Goal: Task Accomplishment & Management: Complete application form

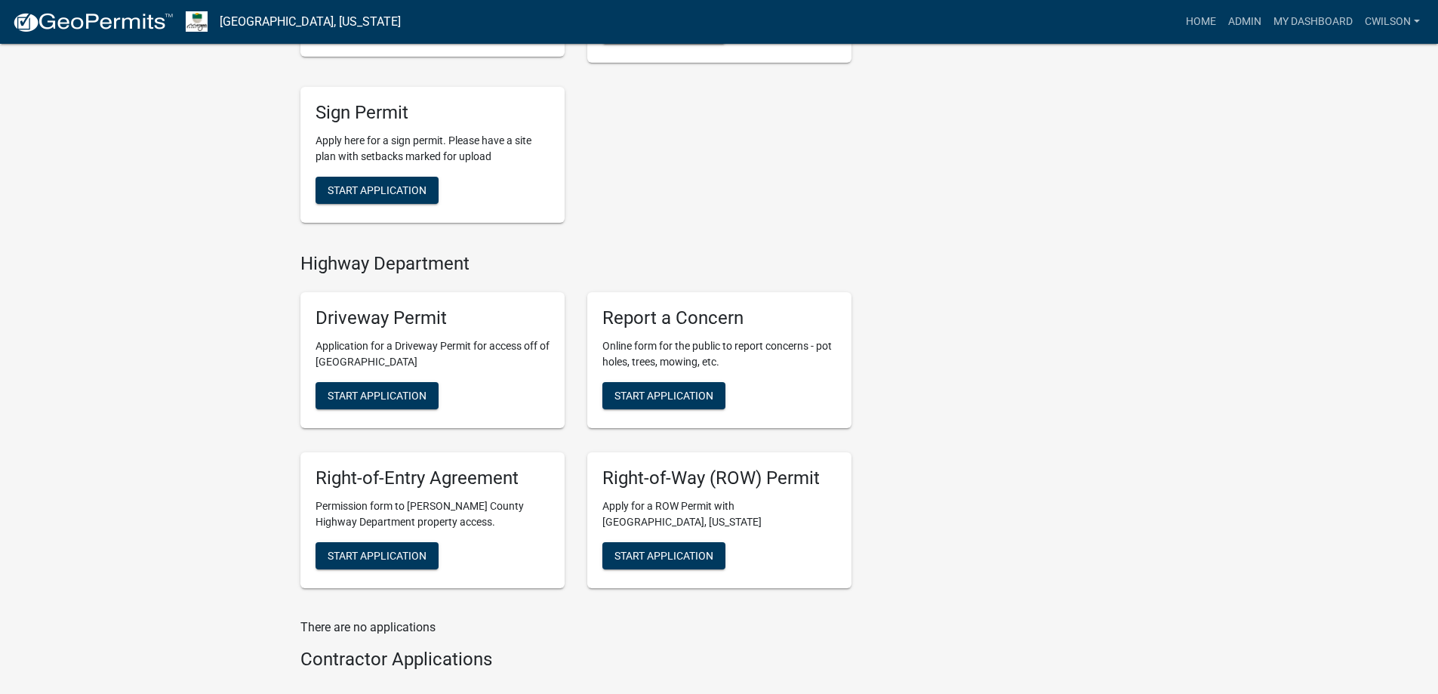
scroll to position [581, 0]
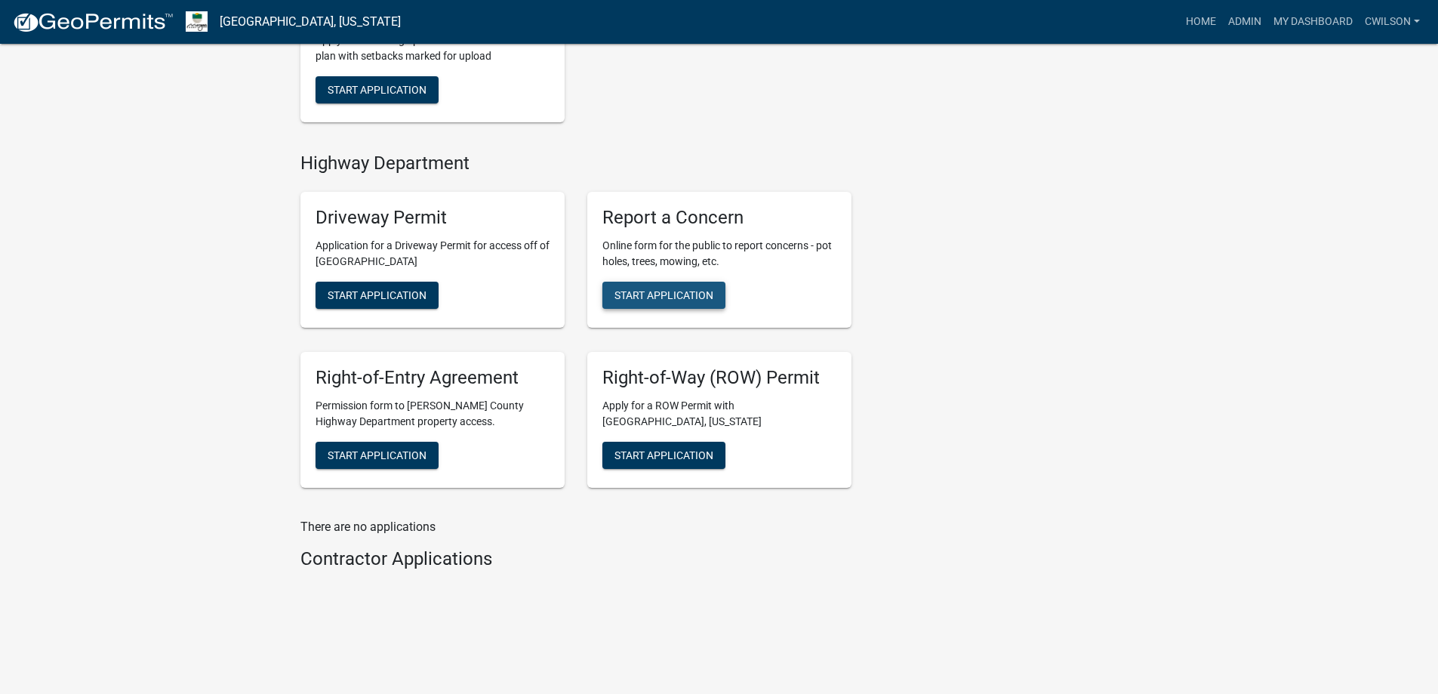
click at [687, 298] on span "Start Application" at bounding box center [663, 295] width 99 height 12
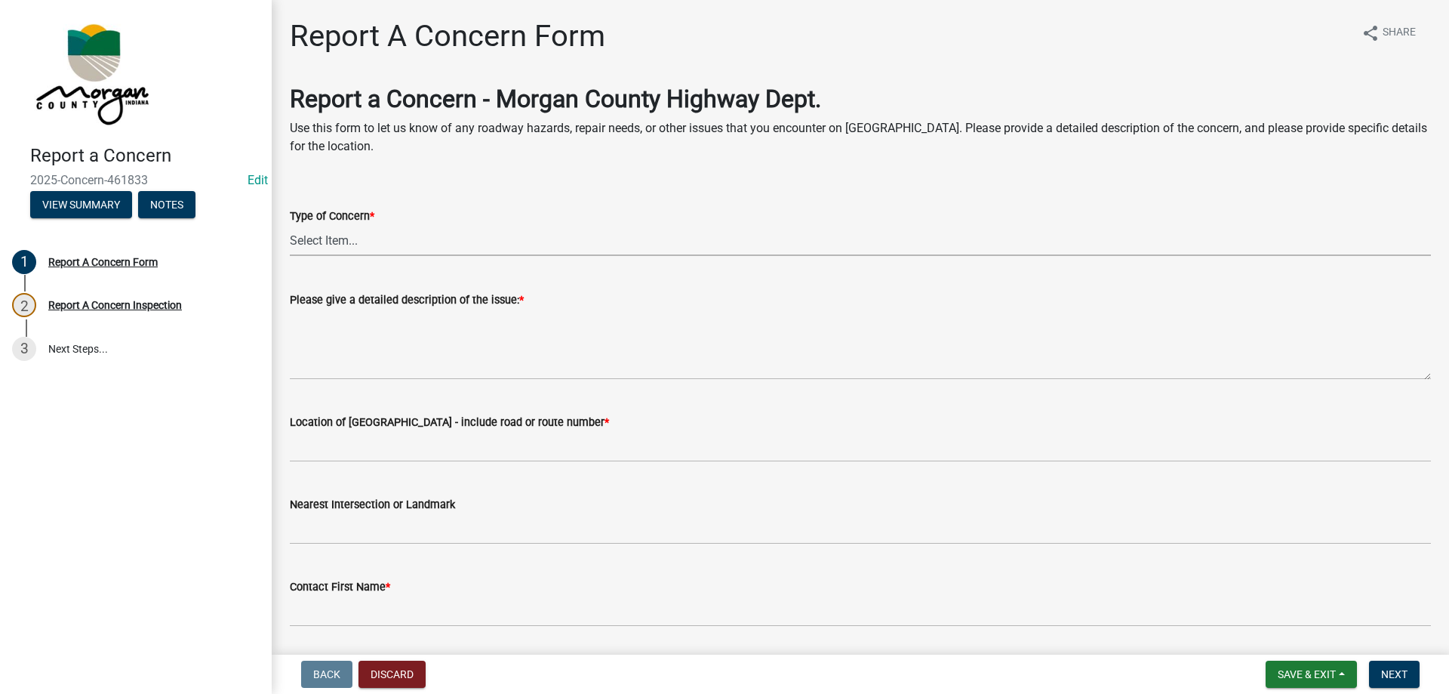
click at [451, 238] on select "Select Item... Pot Hole Patching Ditch Tree Sign Mowing Culvert Other" at bounding box center [860, 240] width 1141 height 31
click at [290, 225] on select "Select Item... Pot Hole Patching Ditch Tree Sign Mowing Culvert Other" at bounding box center [860, 240] width 1141 height 31
select select "3582e9dc-d8cd-4526-a2d9-157cc62522fd"
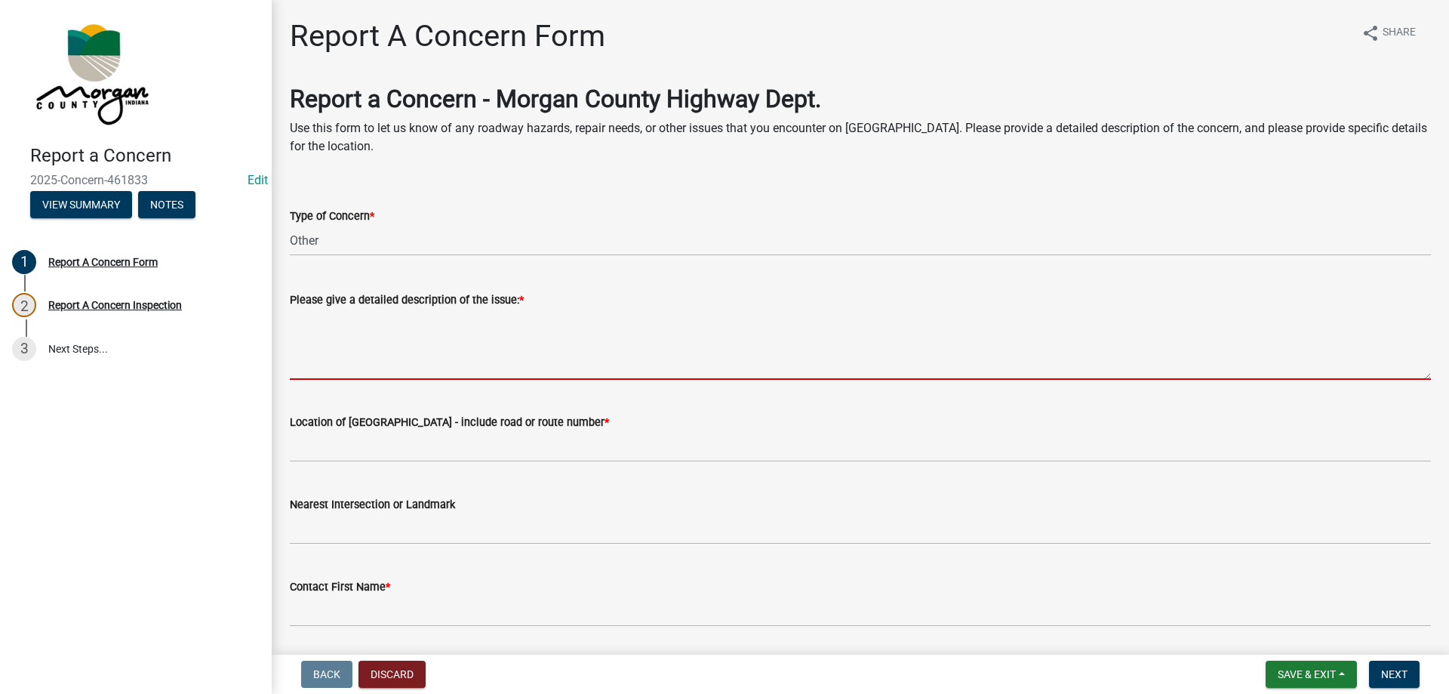
click at [399, 335] on textarea "Please give a detailed description of the issue: *" at bounding box center [860, 344] width 1141 height 71
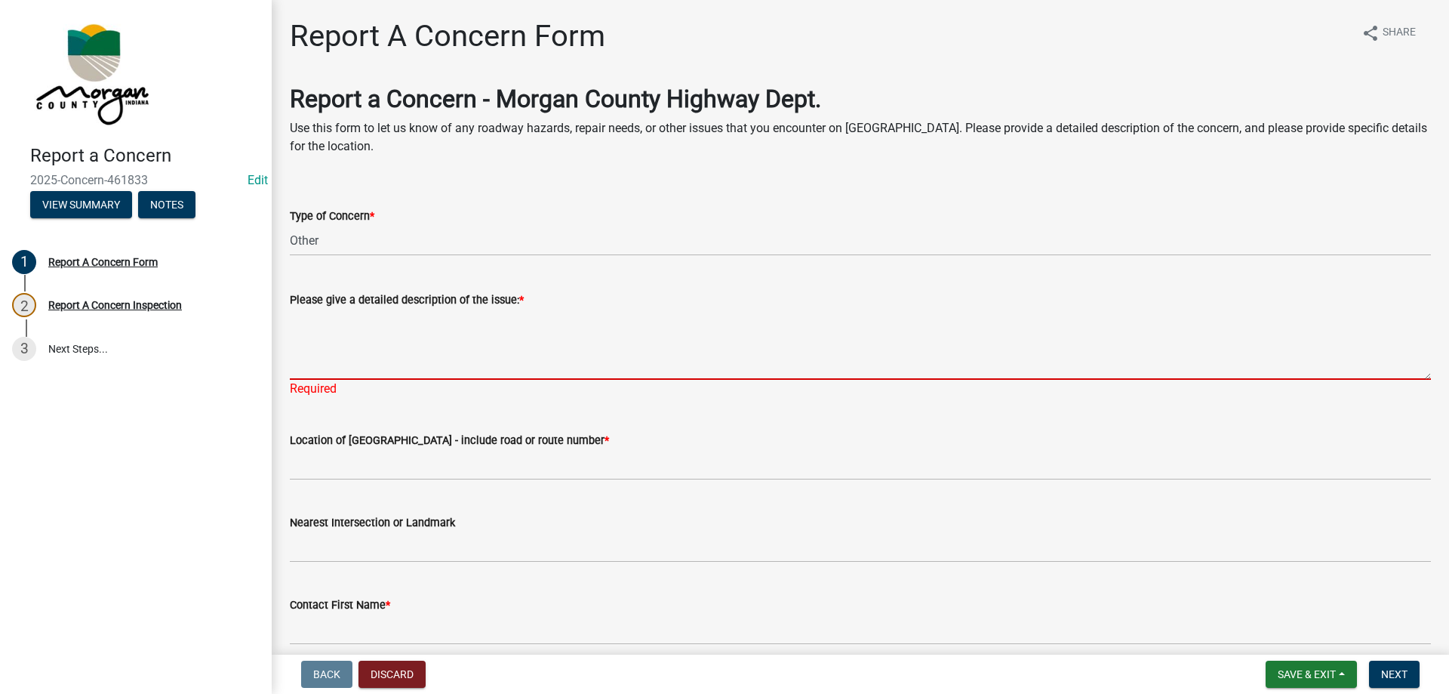
click at [337, 344] on textarea "Please give a detailed description of the issue: *" at bounding box center [860, 344] width 1141 height 71
paste textarea "[PERSON_NAME] - [PHONE_NUMBER] - Reported deer carcass on shoulder of the road,…"
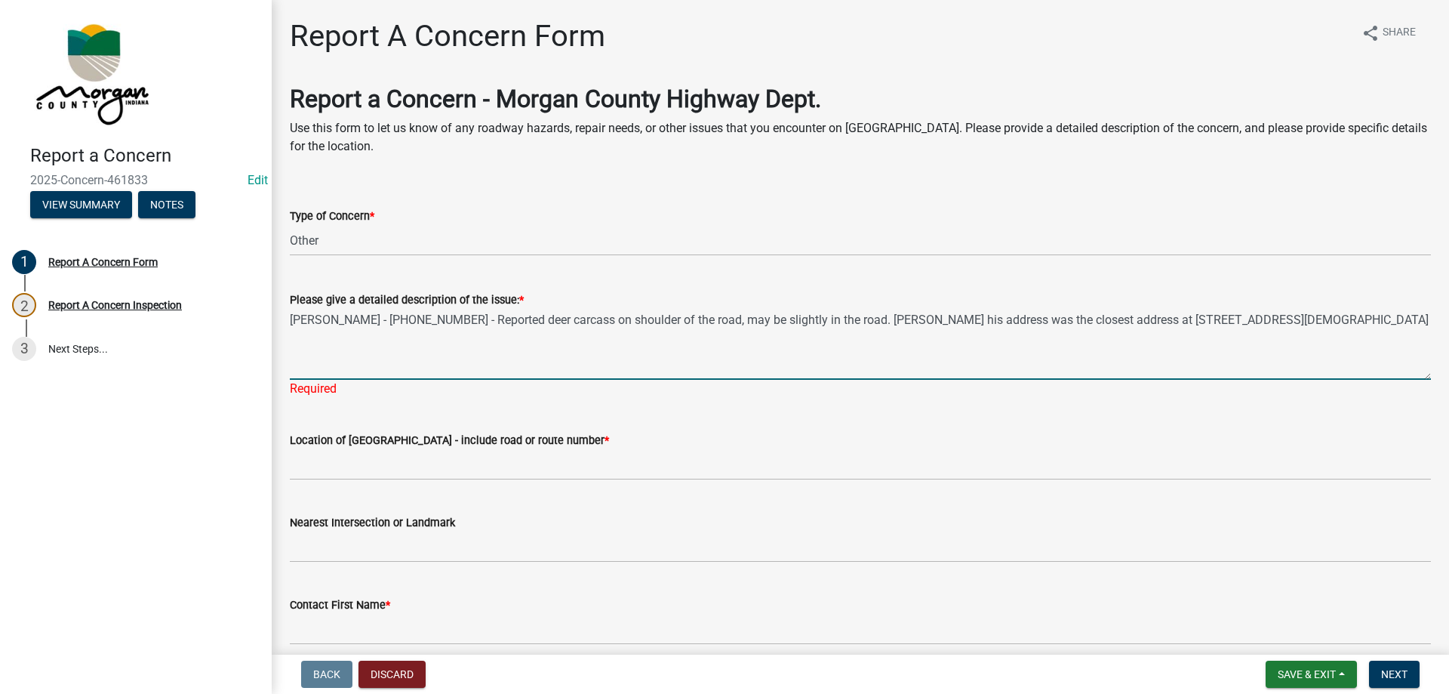
type textarea "[PERSON_NAME] - [PHONE_NUMBER] - Reported deer carcass on shoulder of the road,…"
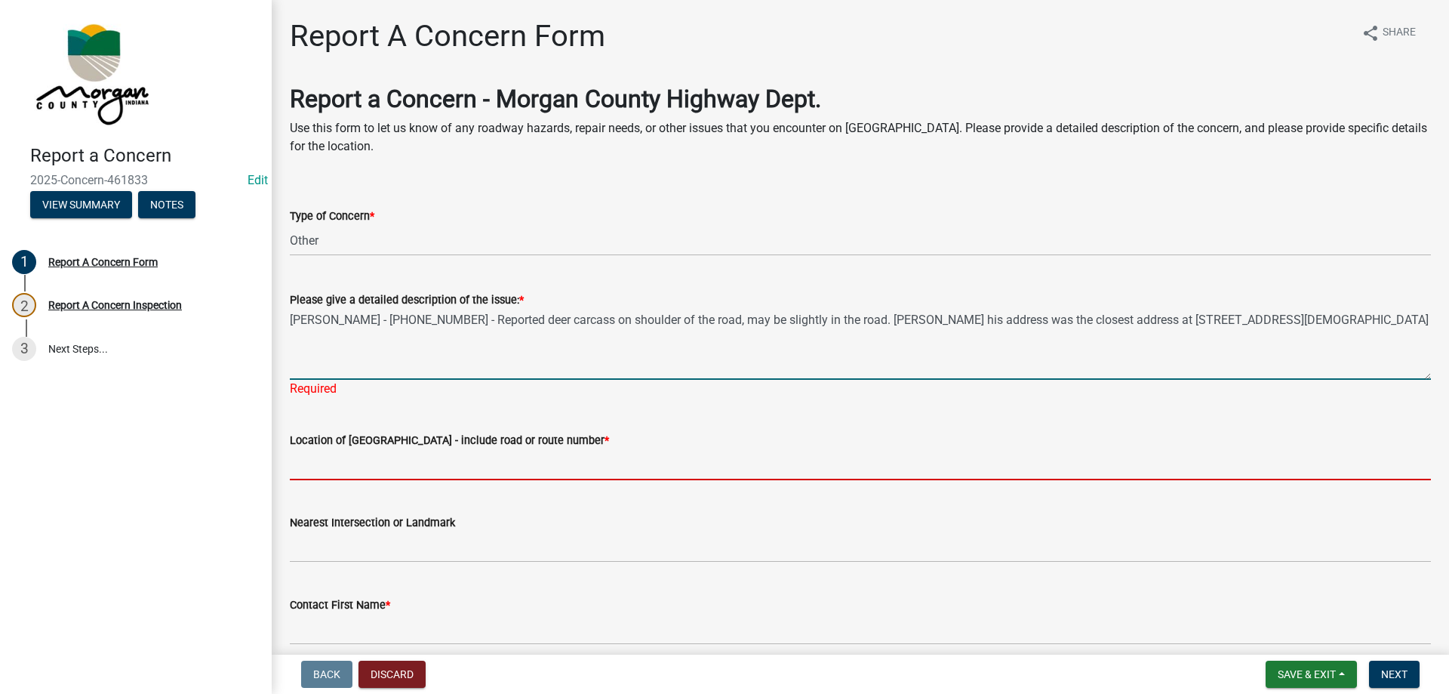
click at [358, 456] on input "Location of [GEOGRAPHIC_DATA] - include road or route number *" at bounding box center [860, 464] width 1141 height 31
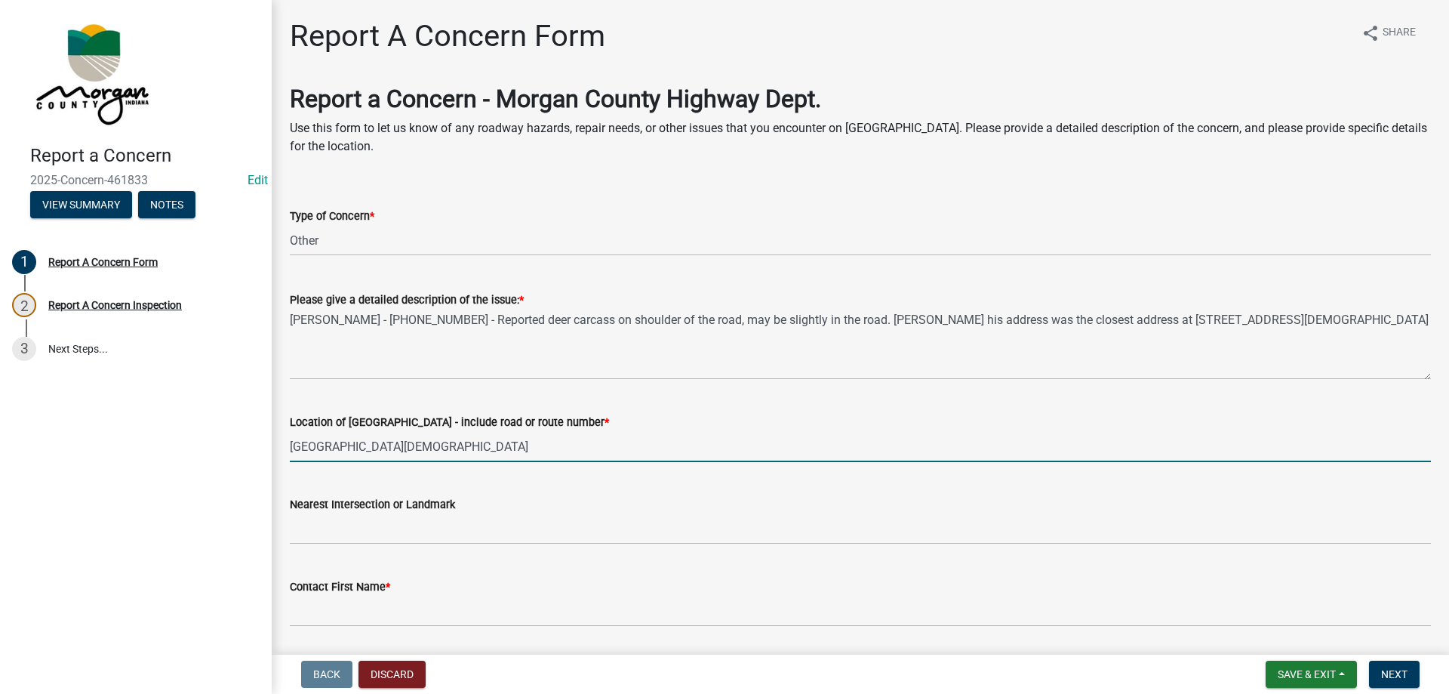
scroll to position [75, 0]
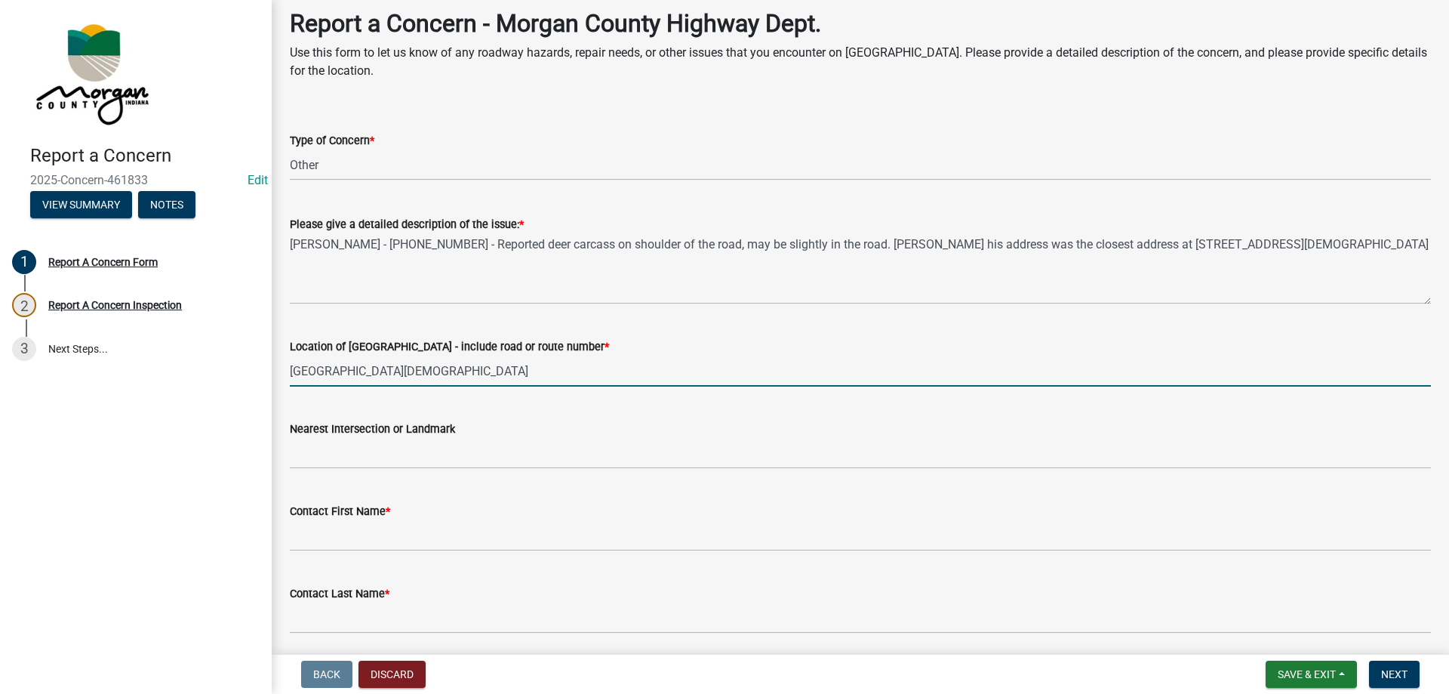
type input "[GEOGRAPHIC_DATA][DEMOGRAPHIC_DATA]"
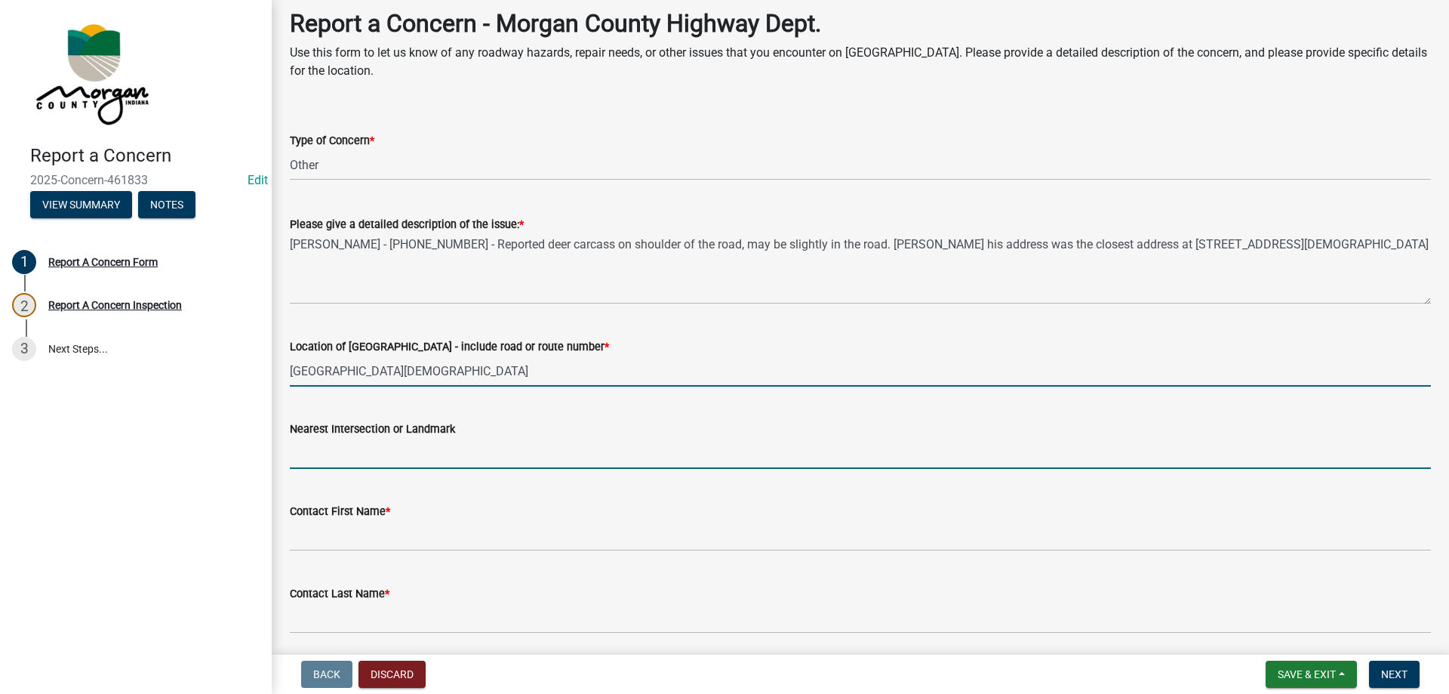
click at [405, 459] on input "Nearest Intersection or Landmark" at bounding box center [860, 453] width 1141 height 31
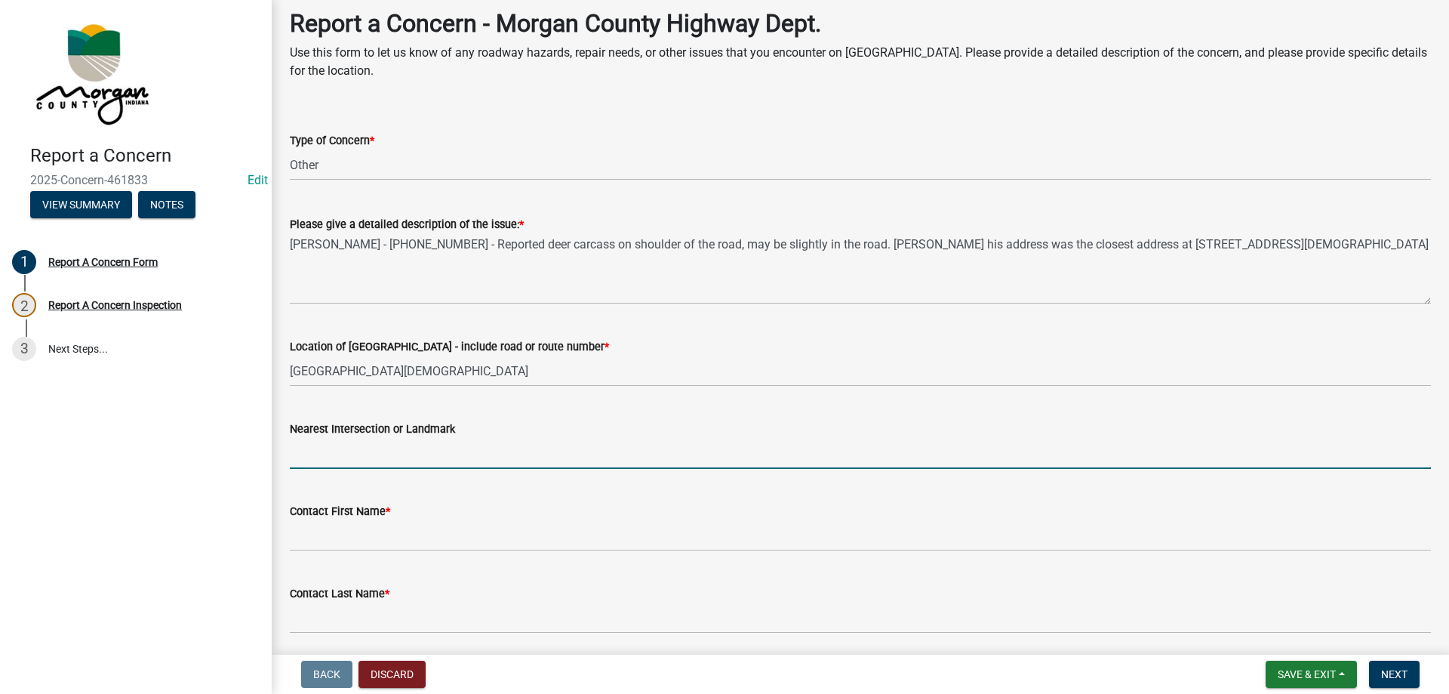
scroll to position [151, 0]
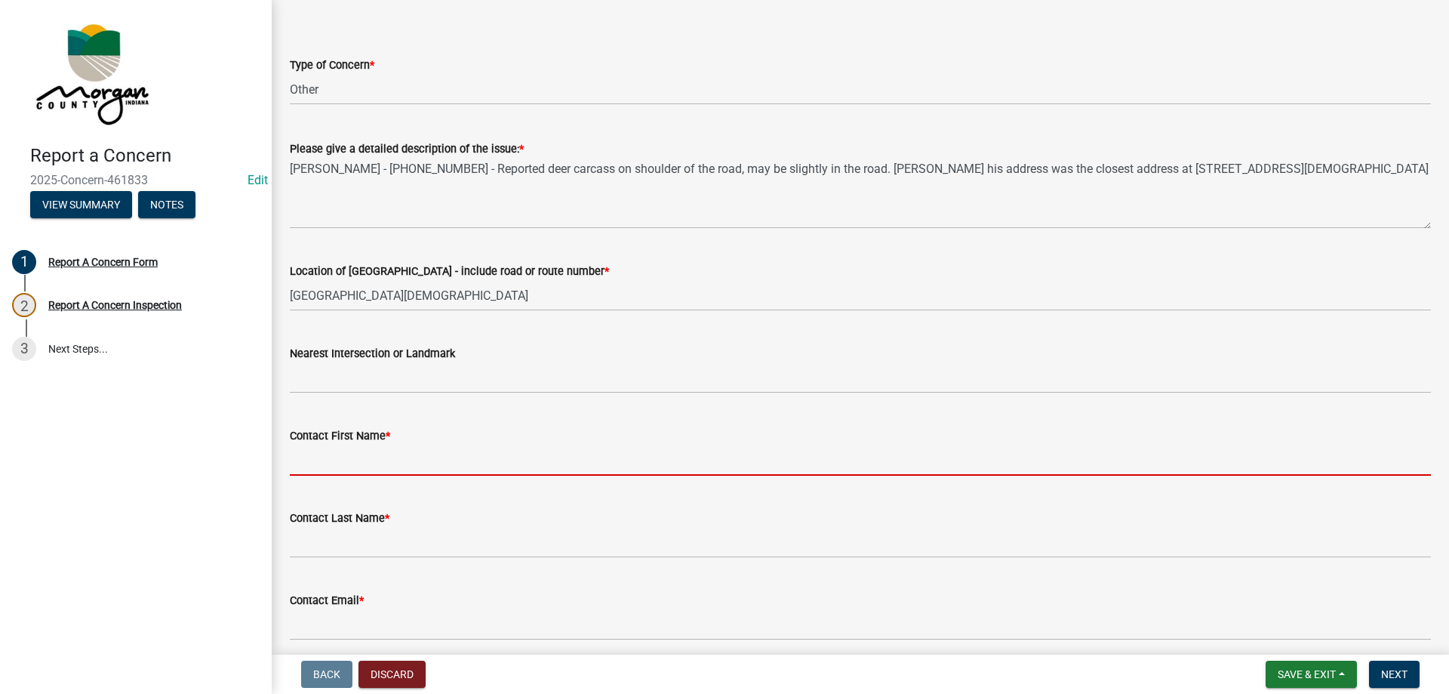
click at [370, 460] on input "Contact First Name *" at bounding box center [860, 460] width 1141 height 31
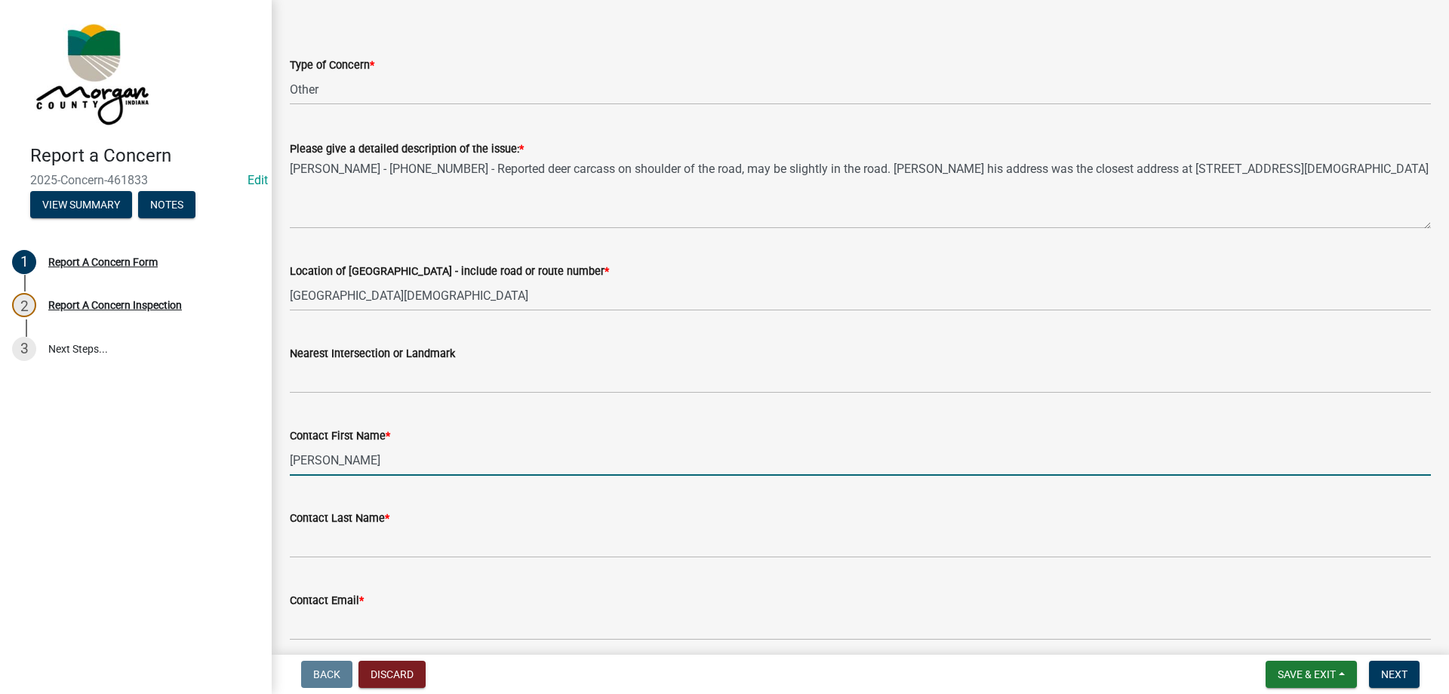
type input "[PERSON_NAME]"
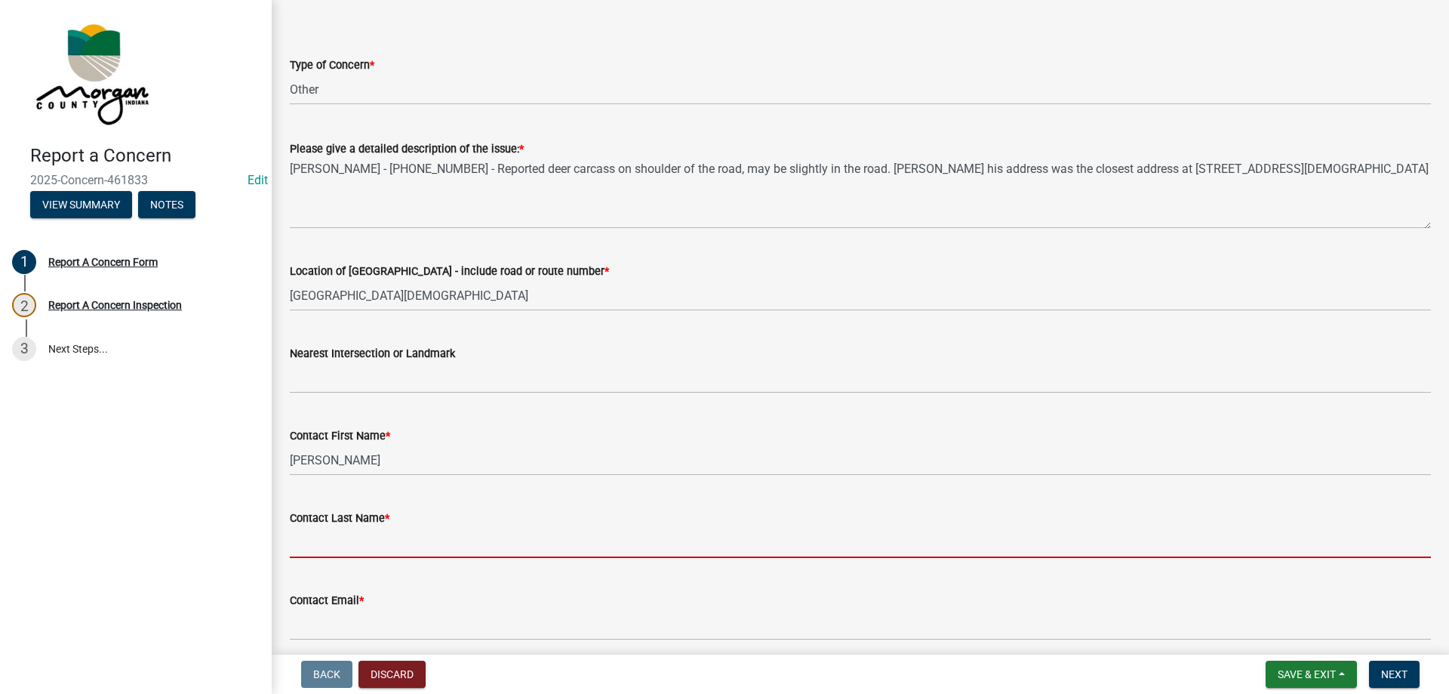
click at [345, 544] on input "Contact Last Name *" at bounding box center [860, 542] width 1141 height 31
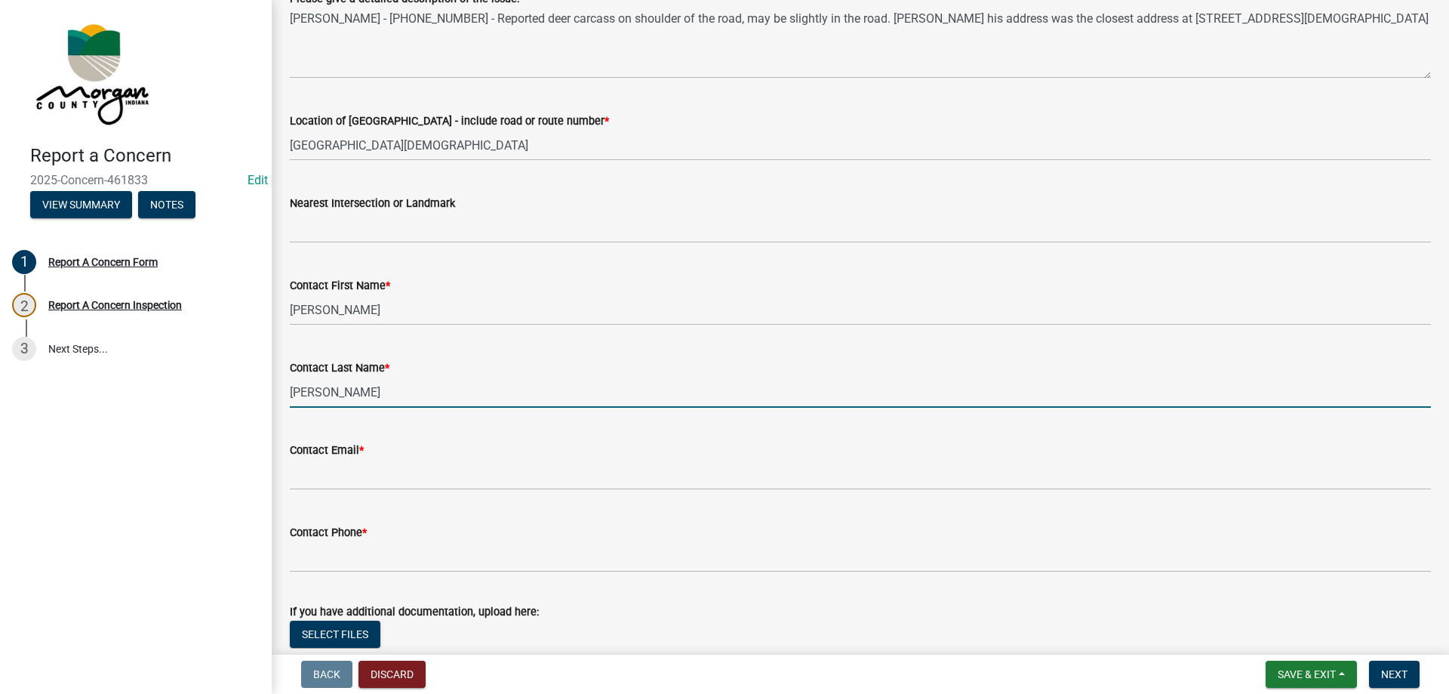
scroll to position [302, 0]
type input "[PERSON_NAME]"
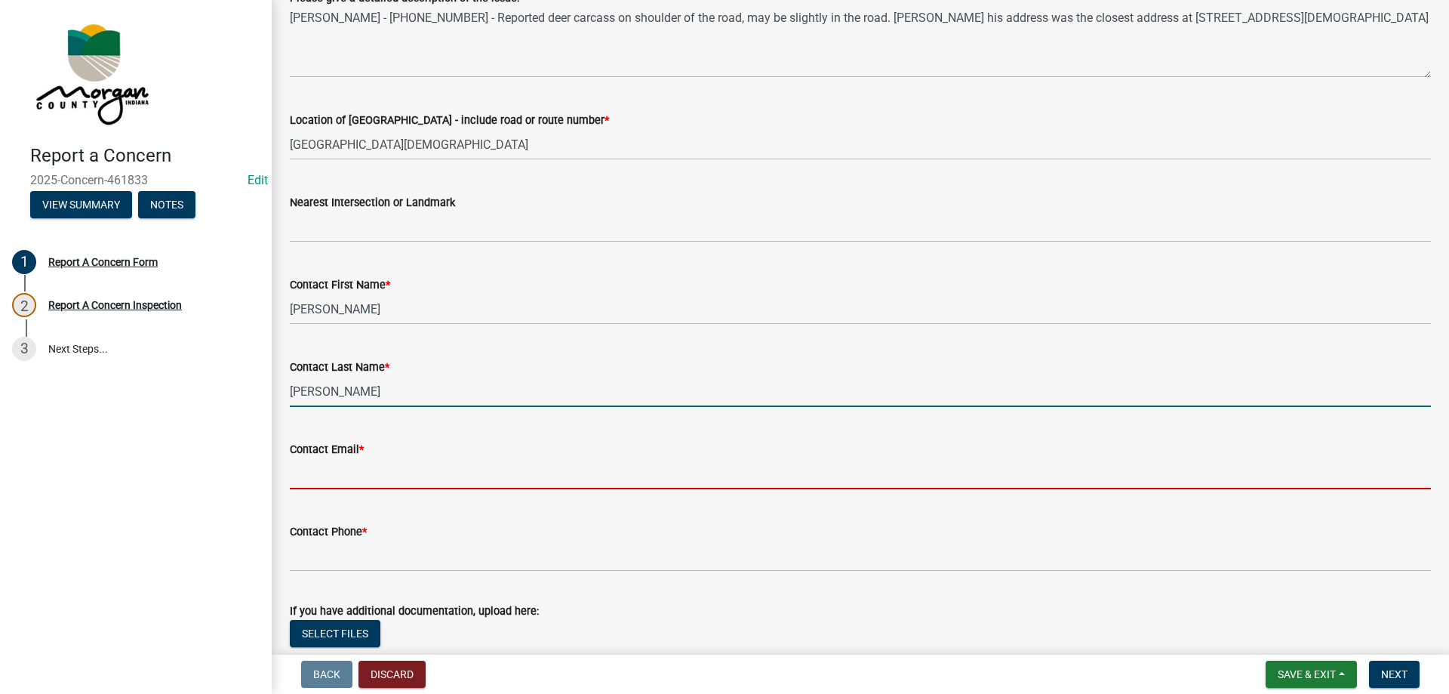
click at [390, 480] on input "Contact Email *" at bounding box center [860, 473] width 1141 height 31
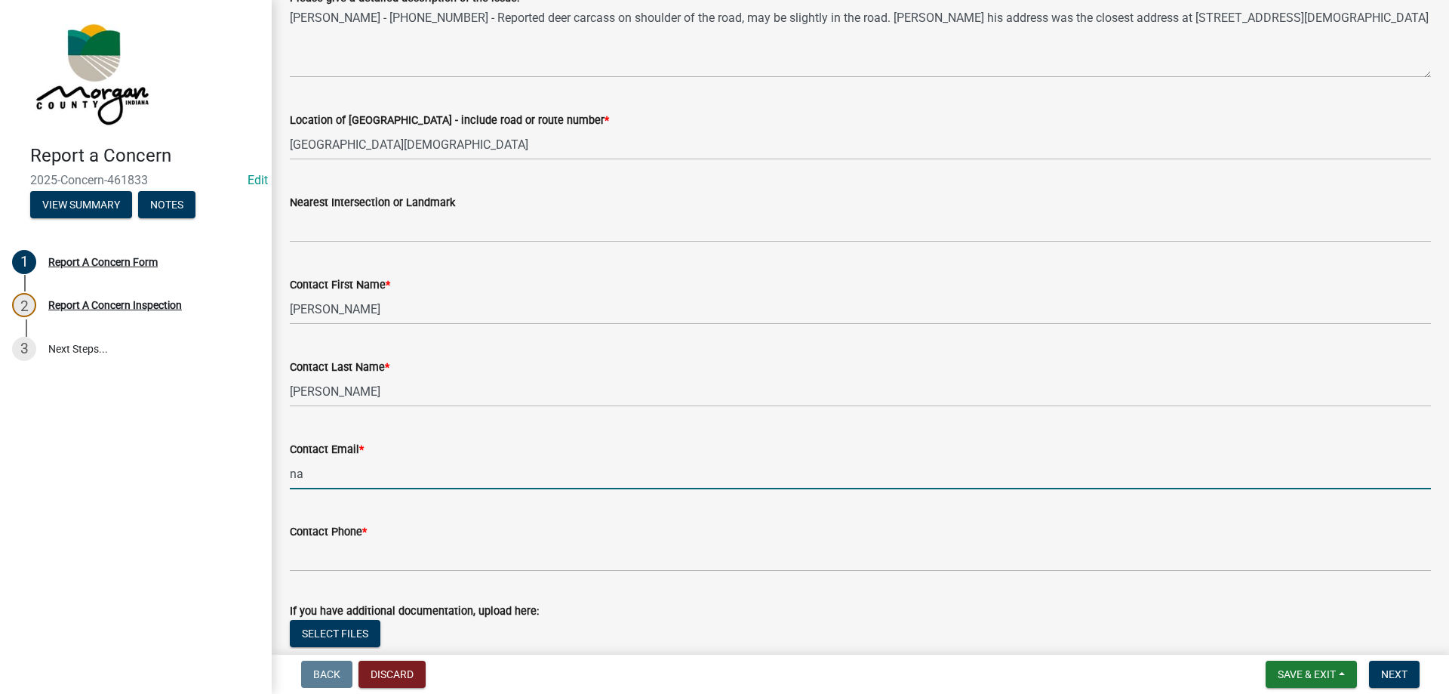
type input "[EMAIL_ADDRESS][DOMAIN_NAME]"
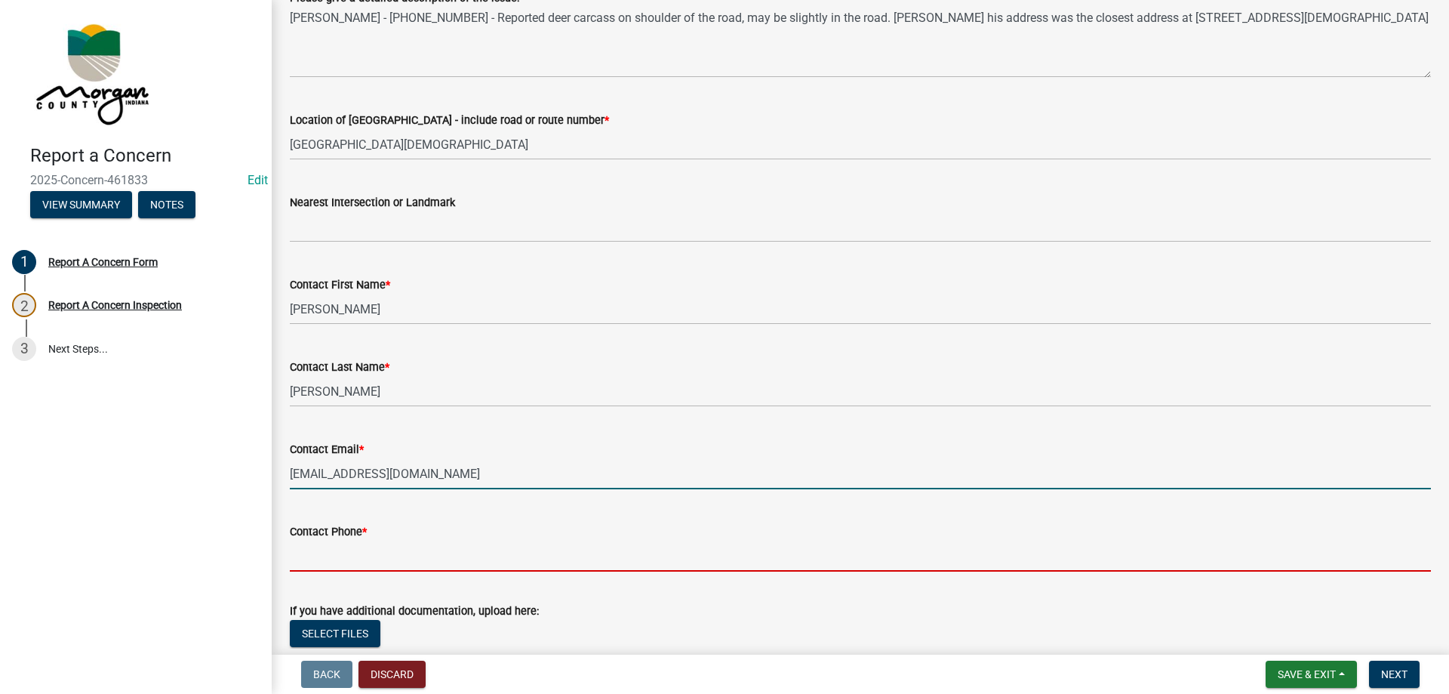
click at [365, 553] on input "Contact Phone *" at bounding box center [860, 556] width 1141 height 31
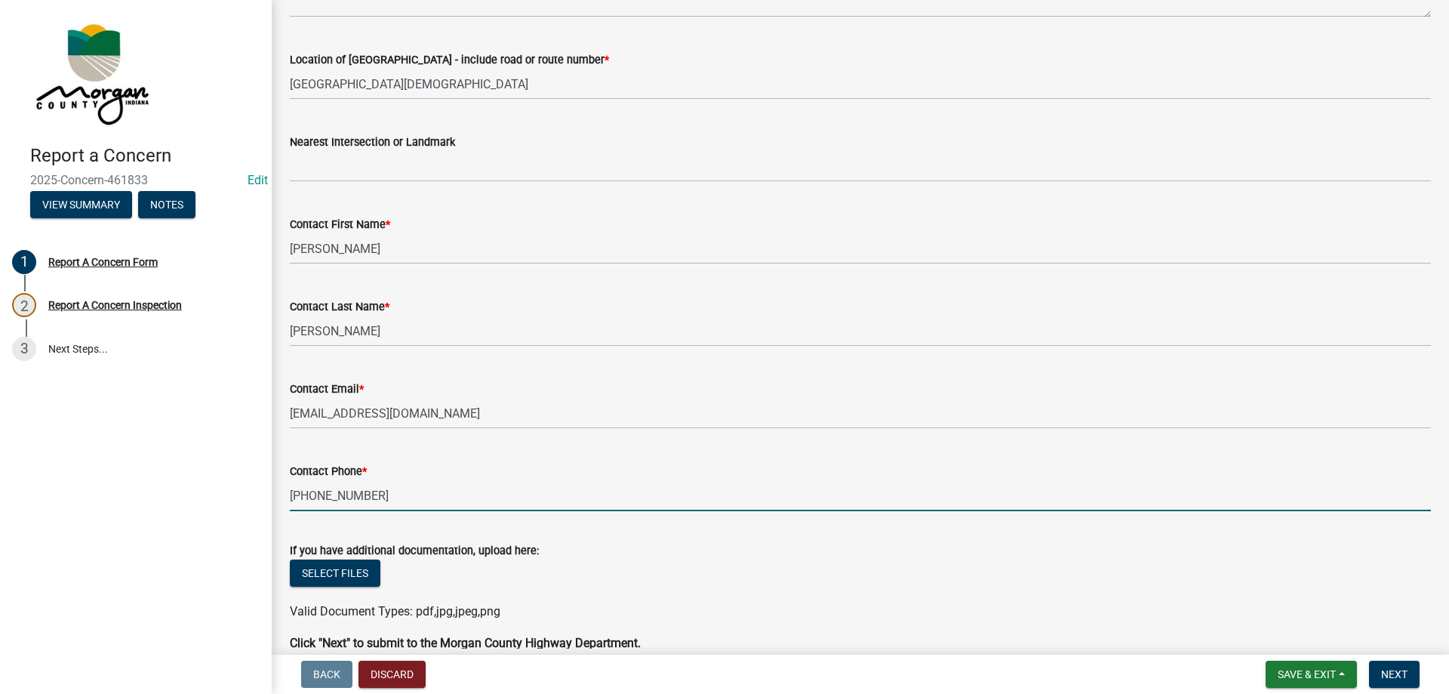
scroll to position [437, 0]
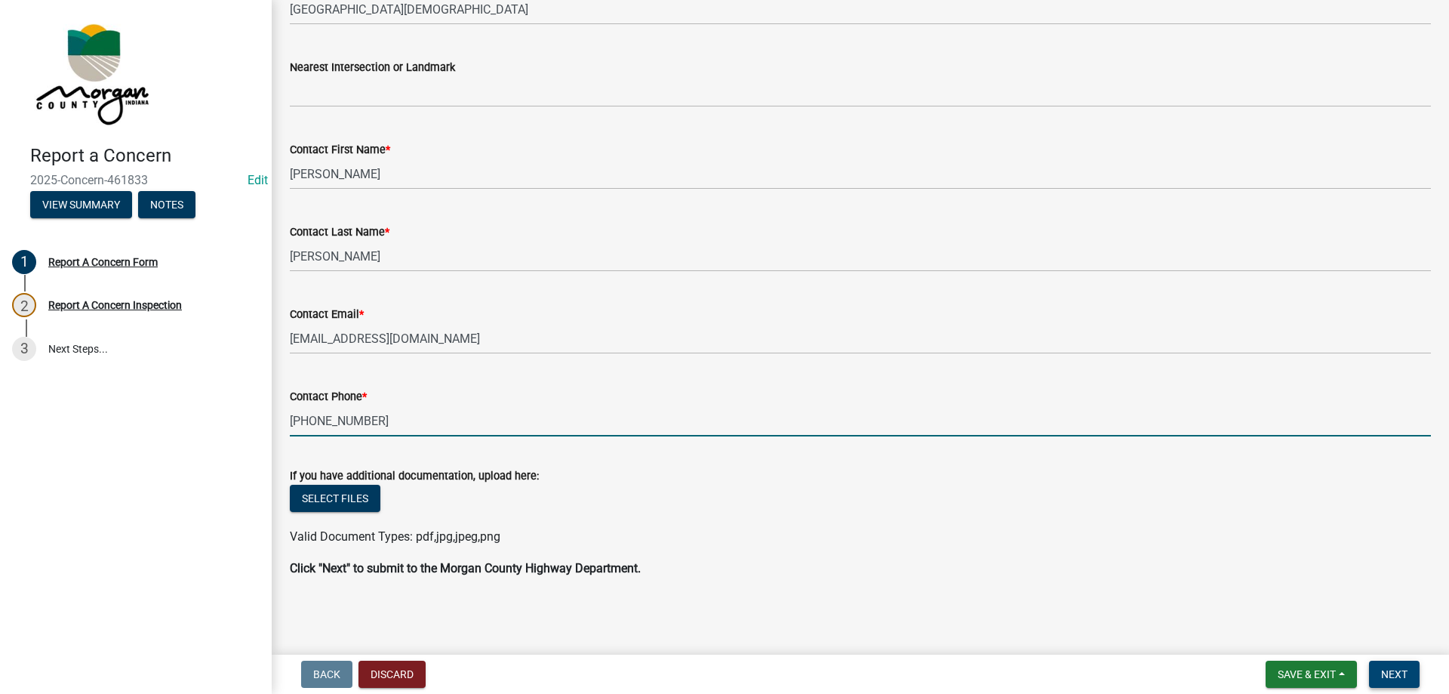
type input "[PHONE_NUMBER]"
click at [1402, 669] on span "Next" at bounding box center [1394, 674] width 26 height 12
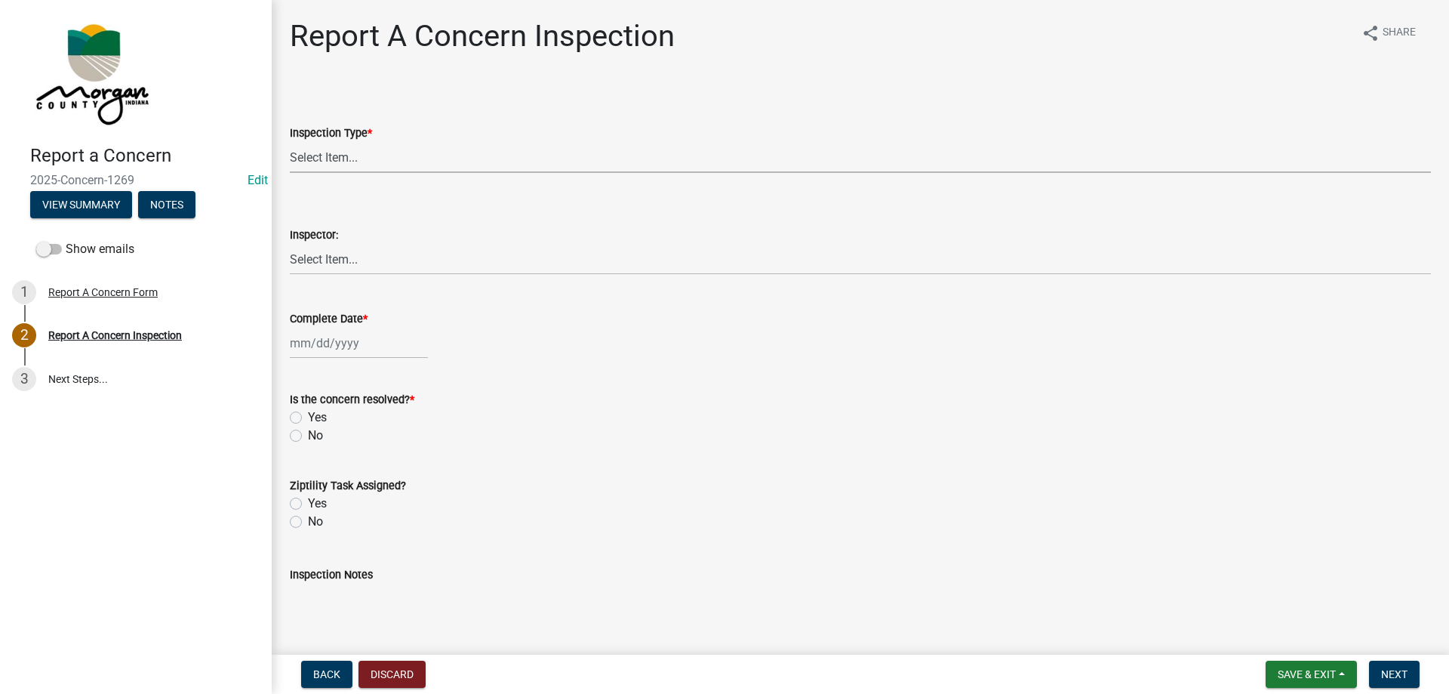
click at [415, 156] on select "Select Item... Pot Hole Patching Ditch Tree Sign Mowing Culvert Other" at bounding box center [860, 157] width 1141 height 31
click at [290, 142] on select "Select Item... Pot Hole Patching Ditch Tree Sign Mowing Culvert Other" at bounding box center [860, 157] width 1141 height 31
select select "3582e9dc-d8cd-4526-a2d9-157cc62522fd"
click at [336, 260] on select "Select Item... [PERSON_NAME] [PERSON_NAME] [PERSON_NAME] [PERSON_NAME] [PERSON_…" at bounding box center [860, 259] width 1141 height 31
click at [290, 244] on select "Select Item... [PERSON_NAME] [PERSON_NAME] [PERSON_NAME] [PERSON_NAME] [PERSON_…" at bounding box center [860, 259] width 1141 height 31
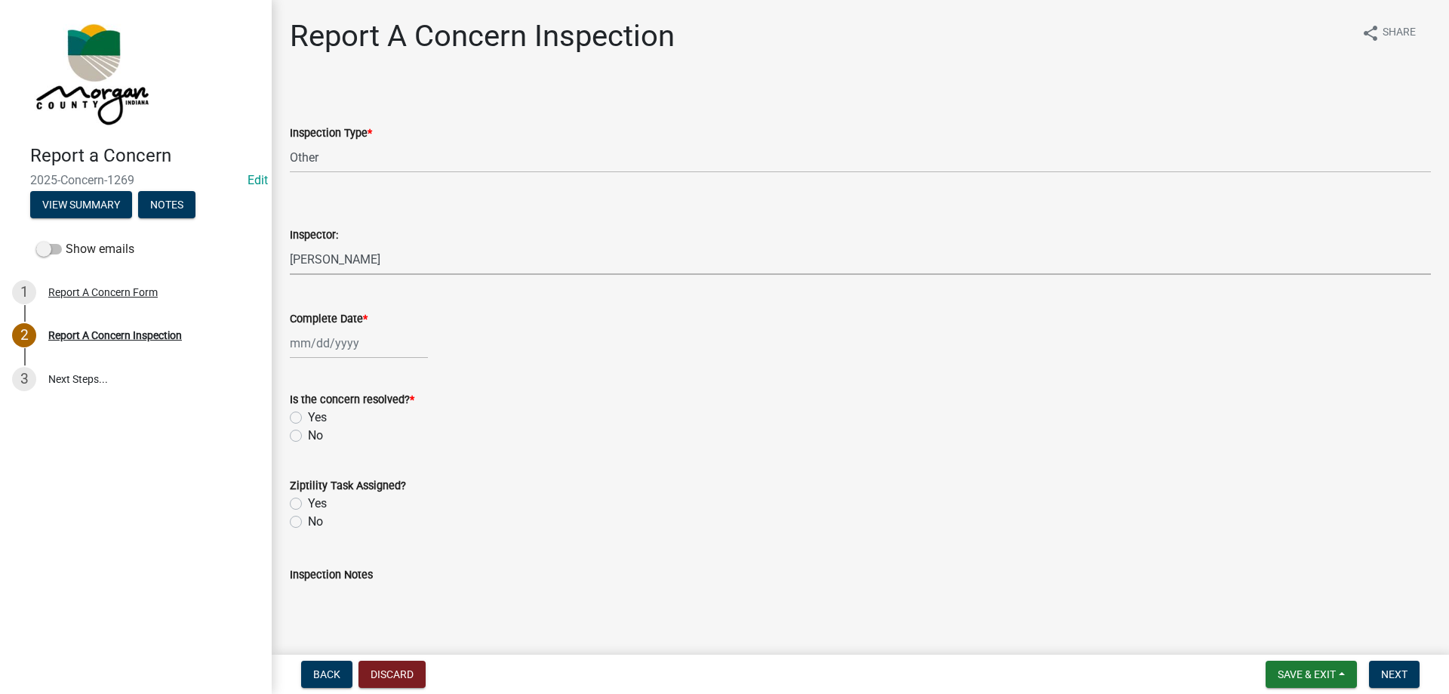
select select "742eb044-fc58-4034-b35e-1550e746fcda"
click at [383, 349] on div at bounding box center [359, 343] width 138 height 31
select select "8"
select select "2025"
click at [306, 473] on div "11" at bounding box center [305, 472] width 24 height 24
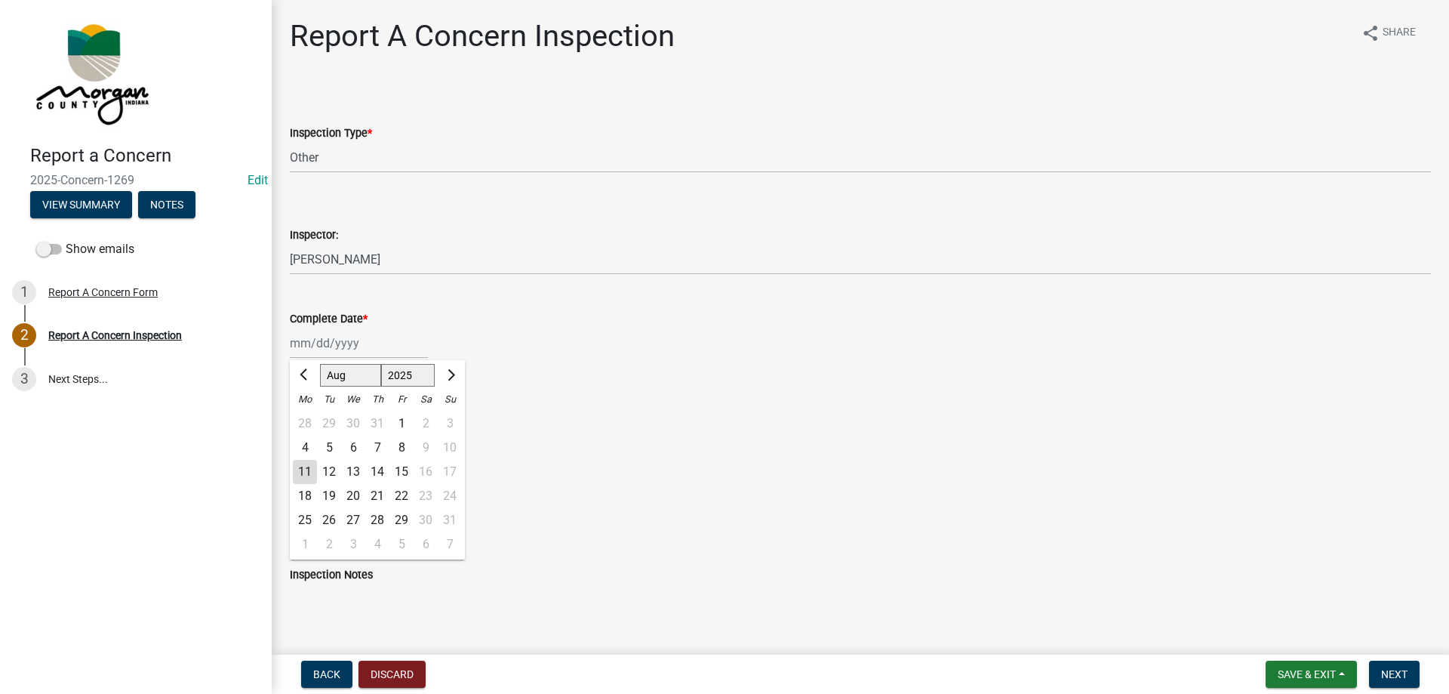
type input "[DATE]"
click at [316, 426] on label "Yes" at bounding box center [317, 417] width 19 height 18
click at [316, 418] on input "Yes" at bounding box center [313, 413] width 10 height 10
radio input "true"
click at [319, 506] on label "Yes" at bounding box center [317, 503] width 19 height 18
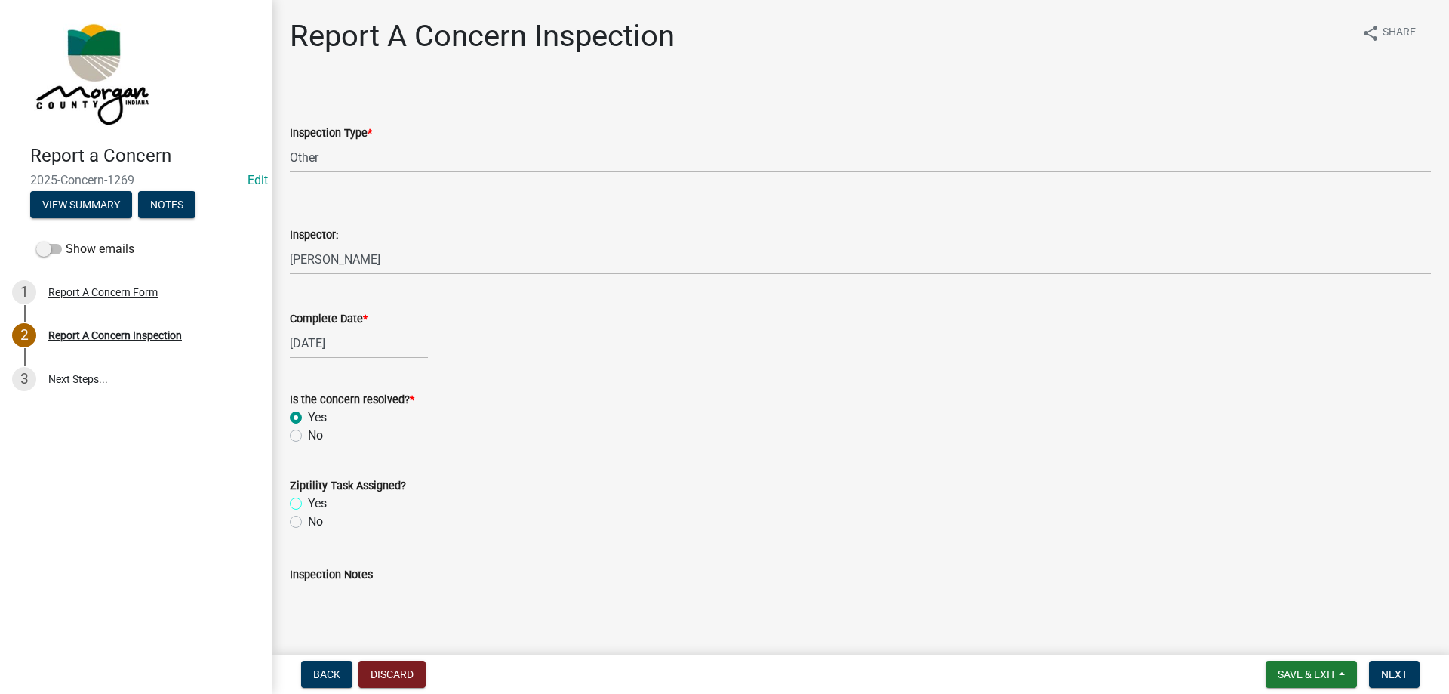
click at [318, 504] on input "Yes" at bounding box center [313, 499] width 10 height 10
radio input "true"
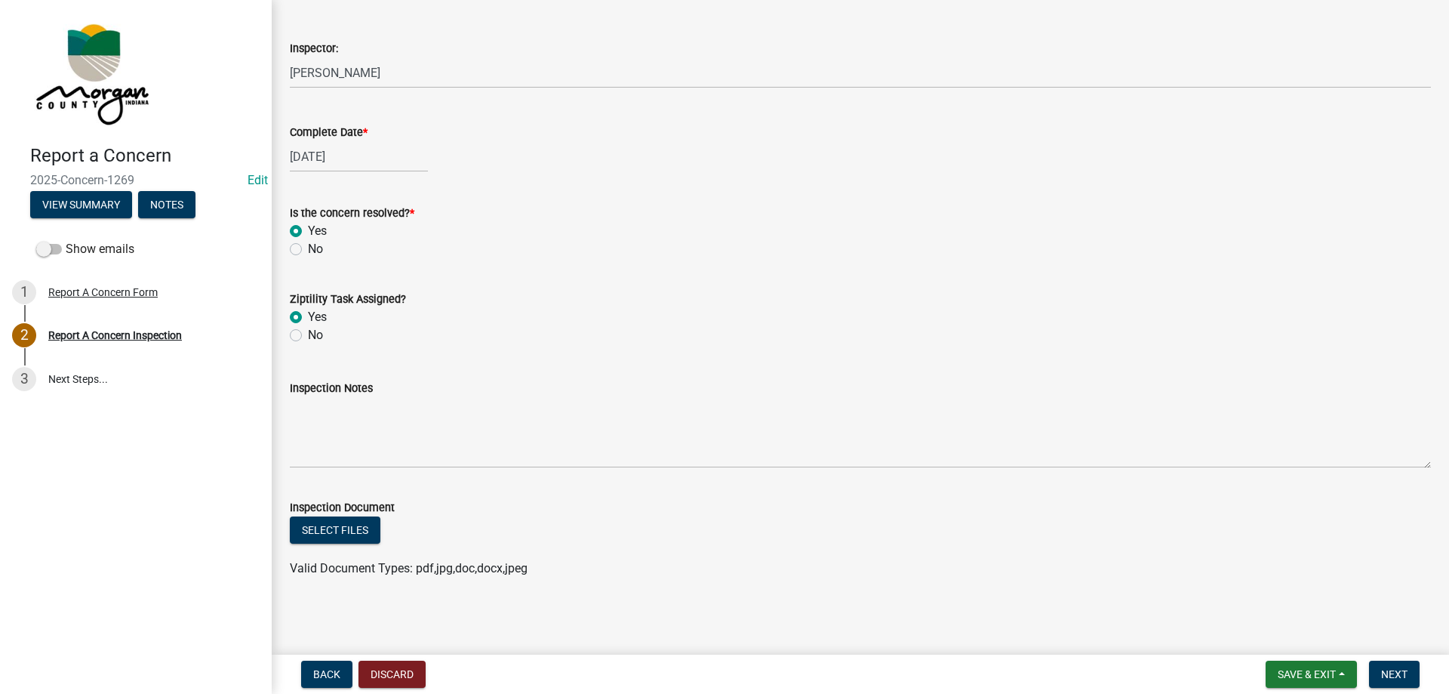
scroll to position [188, 0]
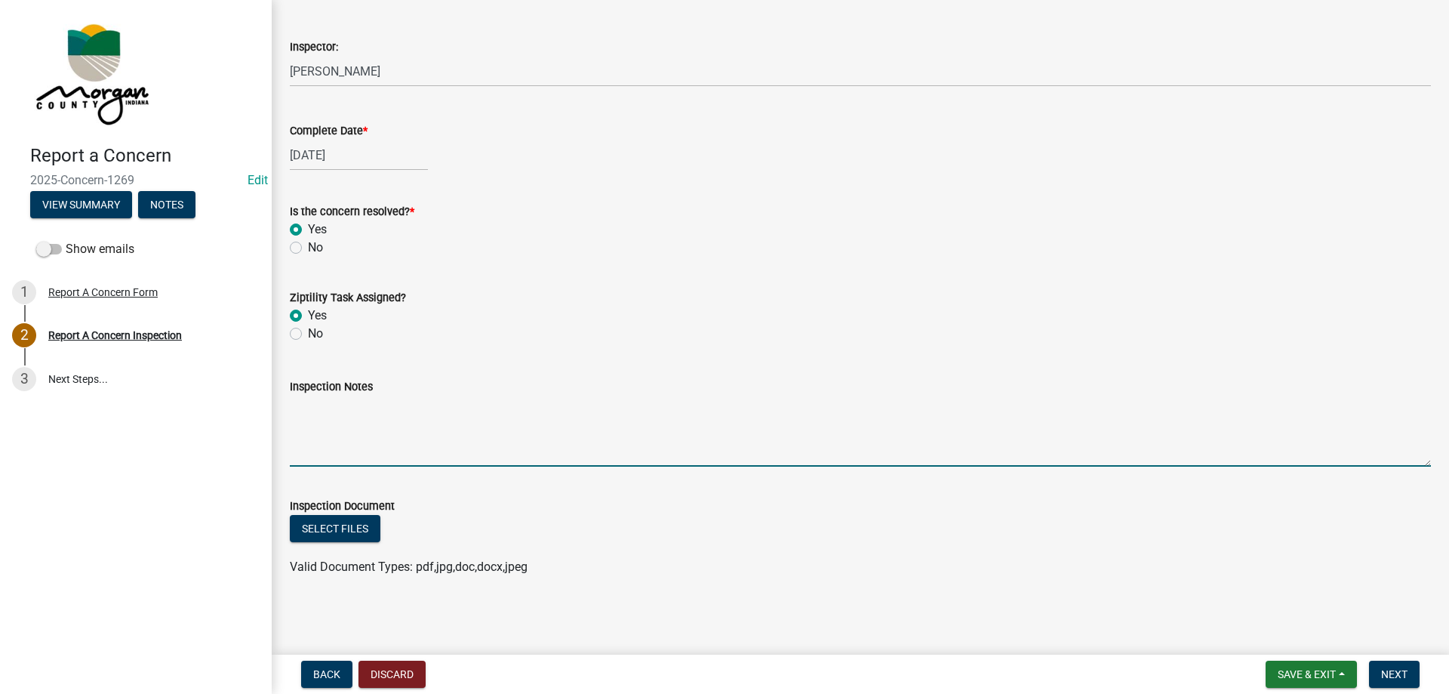
click at [387, 424] on textarea "Inspection Notes" at bounding box center [860, 431] width 1141 height 71
click at [850, 479] on form "Inspection Document Select files Valid Document Types: pdf,jpg,doc,docx,jpeg" at bounding box center [860, 527] width 1141 height 97
click at [348, 418] on textarea "Inspection Notes" at bounding box center [860, 431] width 1141 height 71
type textarea "Sent D3 Concern"
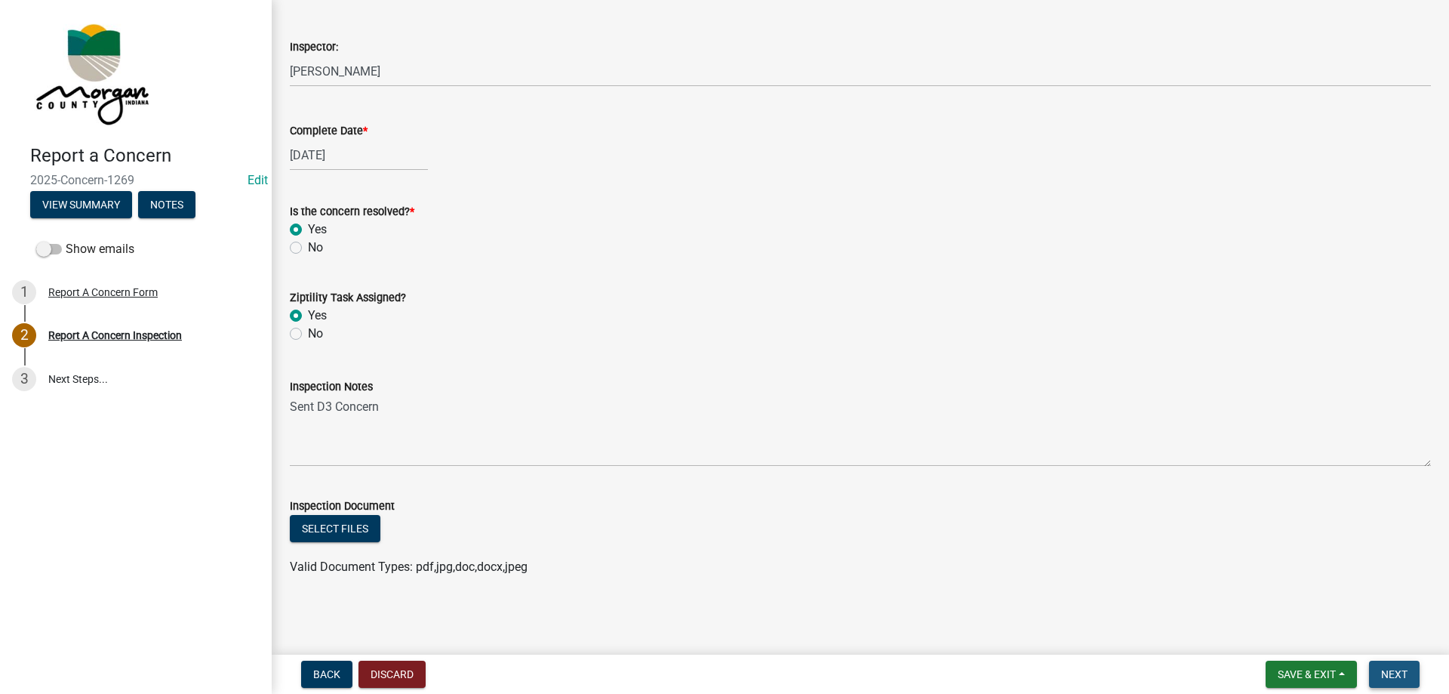
click at [1402, 667] on button "Next" at bounding box center [1394, 674] width 51 height 27
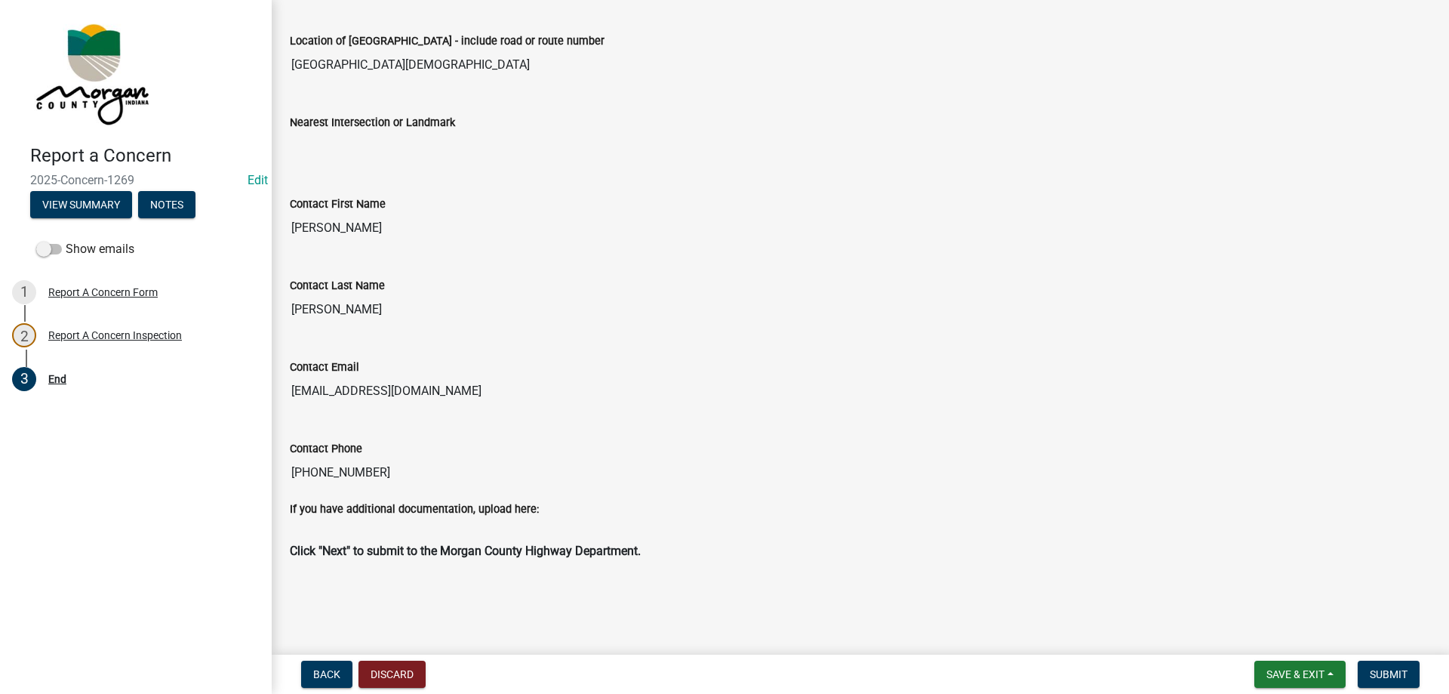
scroll to position [477, 0]
click at [1381, 668] on span "Submit" at bounding box center [1389, 674] width 38 height 12
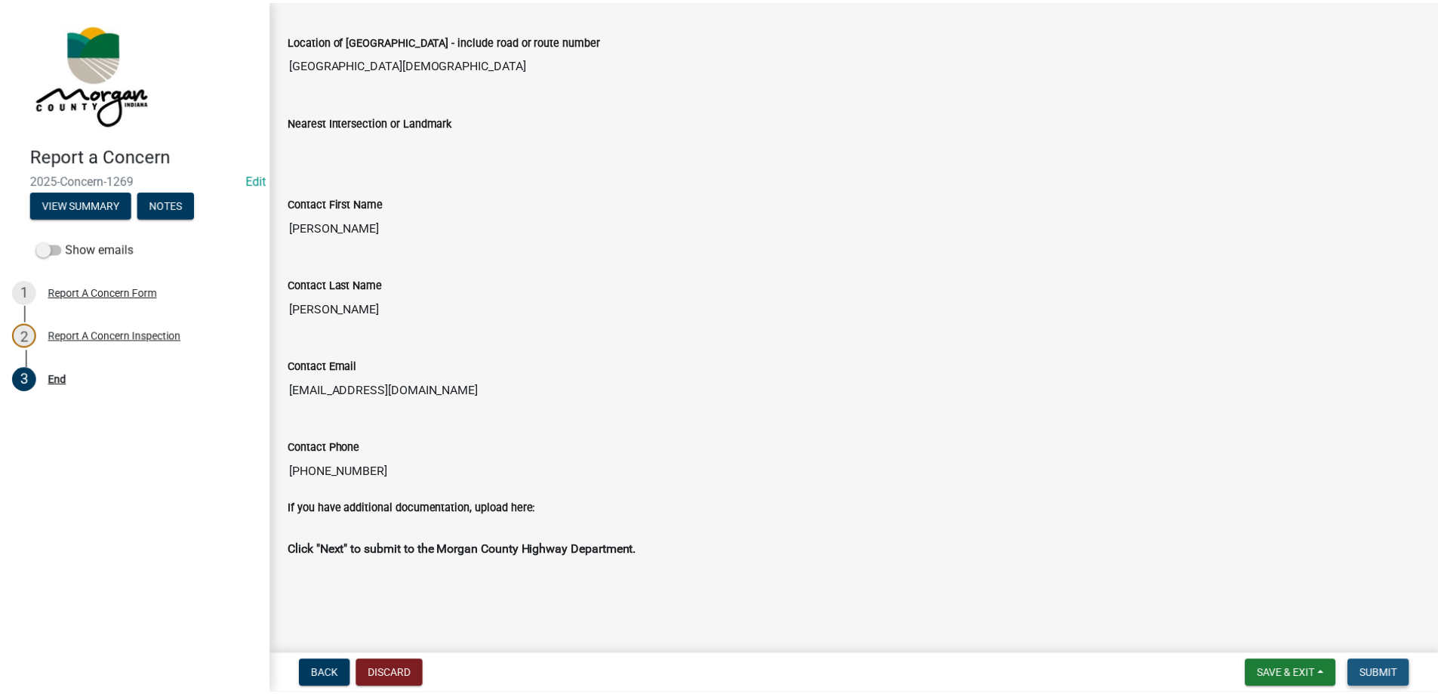
scroll to position [0, 0]
